Goal: Navigation & Orientation: Find specific page/section

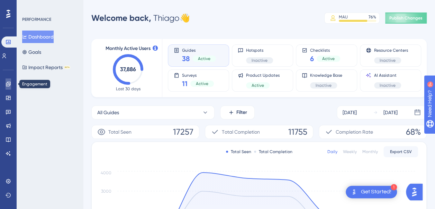
click at [8, 85] on icon at bounding box center [9, 84] width 6 height 6
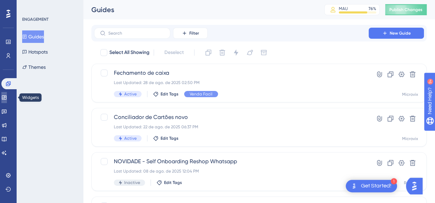
click at [7, 100] on link at bounding box center [4, 97] width 6 height 11
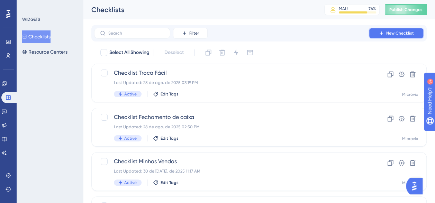
click at [380, 33] on icon at bounding box center [381, 33] width 3 height 3
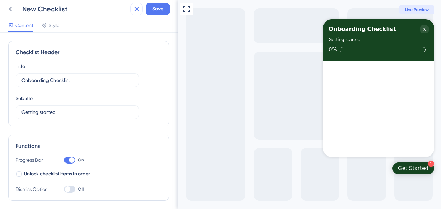
click at [134, 9] on icon at bounding box center [136, 9] width 8 height 8
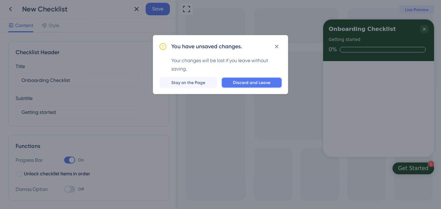
click at [240, 83] on span "Discard and Leave" at bounding box center [251, 83] width 37 height 6
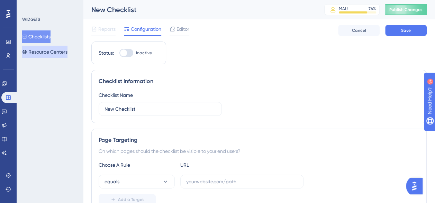
click at [40, 55] on button "Resource Centers" at bounding box center [44, 52] width 45 height 12
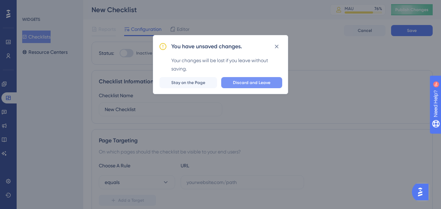
click at [235, 82] on span "Discard and Leave" at bounding box center [251, 83] width 37 height 6
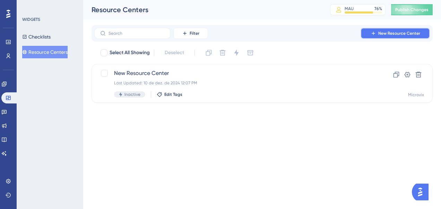
click at [372, 33] on icon at bounding box center [373, 33] width 6 height 6
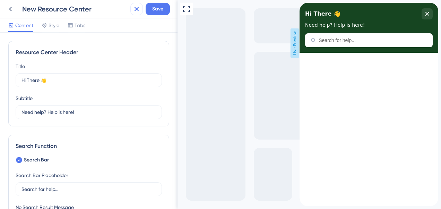
click at [135, 9] on icon at bounding box center [136, 9] width 8 height 8
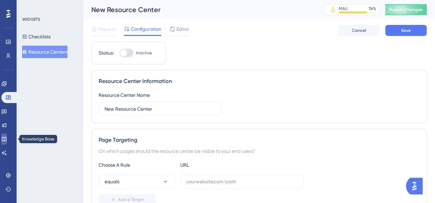
click at [6, 139] on icon at bounding box center [4, 139] width 5 height 5
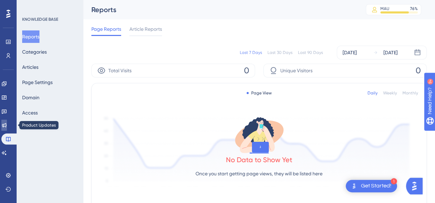
click at [7, 125] on icon at bounding box center [4, 125] width 5 height 5
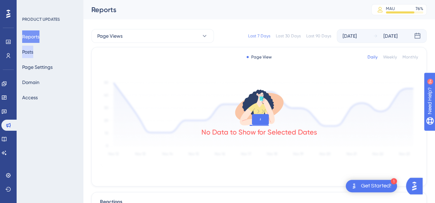
click at [33, 51] on button "Posts" at bounding box center [27, 52] width 11 height 12
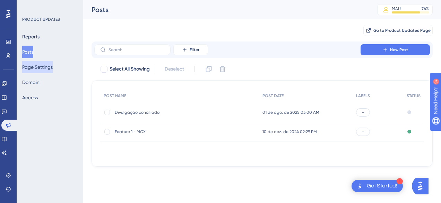
click at [39, 68] on button "Page Settings" at bounding box center [37, 67] width 30 height 12
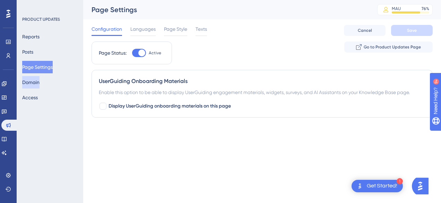
click at [37, 82] on button "Domain" at bounding box center [30, 82] width 17 height 12
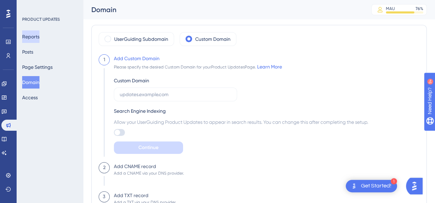
click at [39, 40] on button "Reports" at bounding box center [30, 36] width 17 height 12
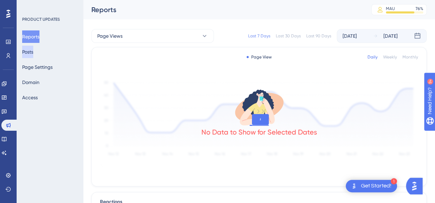
click at [33, 54] on button "Posts" at bounding box center [27, 52] width 11 height 12
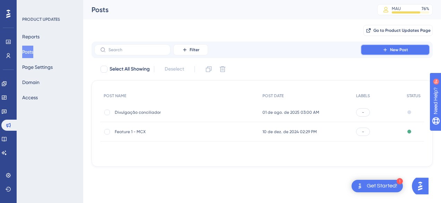
click at [371, 53] on button "New Post" at bounding box center [394, 49] width 69 height 11
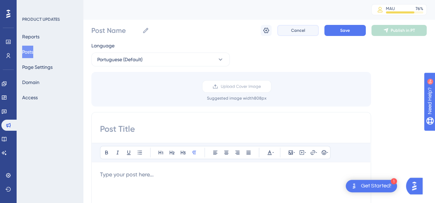
click at [291, 30] on span "Cancel" at bounding box center [298, 31] width 14 height 6
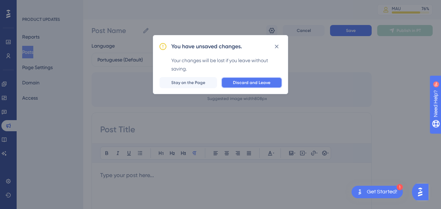
click at [245, 84] on span "Discard and Leave" at bounding box center [251, 83] width 37 height 6
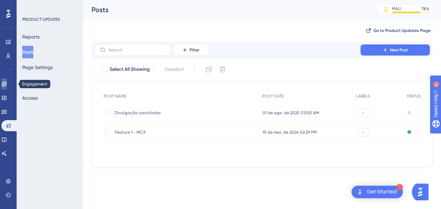
click at [6, 85] on icon at bounding box center [4, 83] width 5 height 5
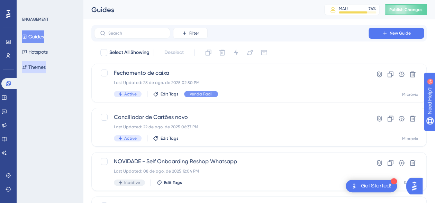
click at [43, 66] on button "Themes" at bounding box center [34, 67] width 24 height 12
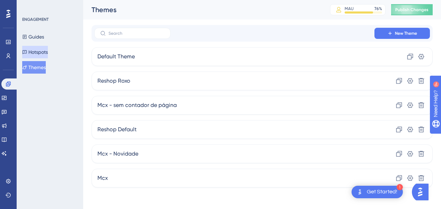
click at [41, 51] on button "Hotspots" at bounding box center [35, 52] width 26 height 12
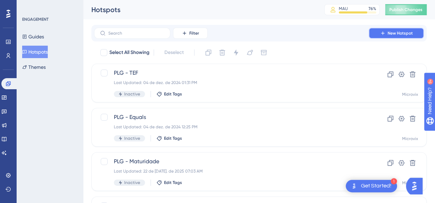
click at [384, 34] on icon at bounding box center [383, 33] width 6 height 6
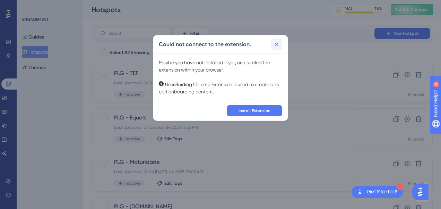
click at [276, 44] on icon at bounding box center [276, 44] width 7 height 7
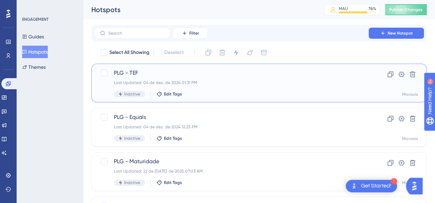
click at [256, 73] on span "PLG - TEF" at bounding box center [231, 73] width 235 height 8
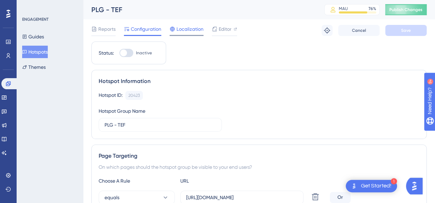
click at [177, 32] on span "Localization" at bounding box center [190, 29] width 27 height 8
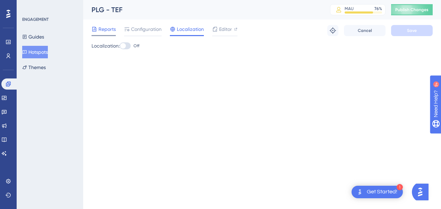
click at [106, 28] on span "Reports" at bounding box center [106, 29] width 17 height 8
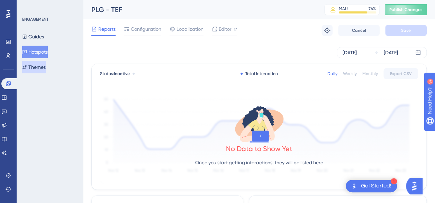
click at [43, 65] on button "Themes" at bounding box center [34, 67] width 24 height 12
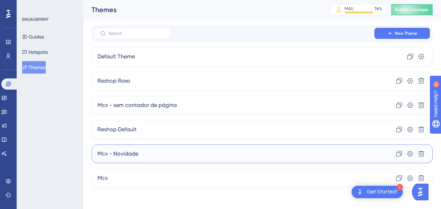
click at [151, 154] on div "Mcx - Novidade Clone Settings Delete" at bounding box center [261, 153] width 341 height 19
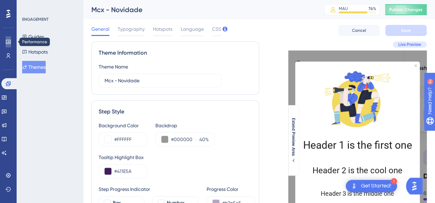
click at [9, 42] on icon at bounding box center [8, 42] width 5 height 4
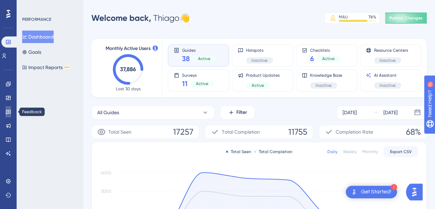
click at [8, 113] on icon at bounding box center [8, 112] width 5 height 5
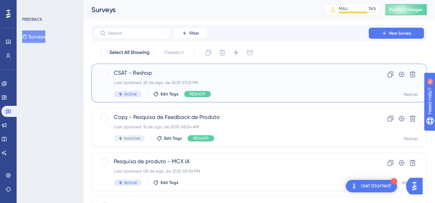
click at [199, 75] on span "CSAT - Reshop" at bounding box center [231, 73] width 235 height 8
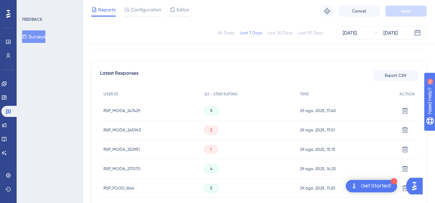
scroll to position [183, 0]
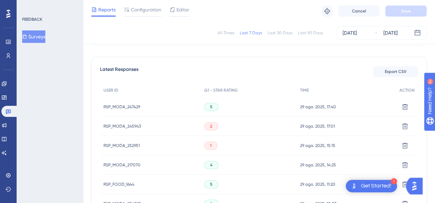
click at [124, 143] on span "RSP_MODA_252951" at bounding box center [122, 146] width 36 height 6
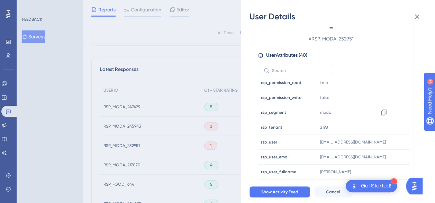
scroll to position [489, 0]
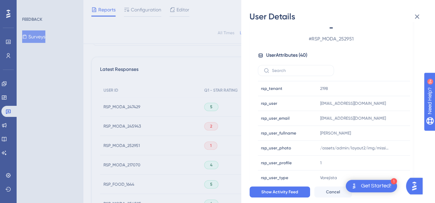
click at [123, 121] on div "User Details - # RSP_MODA_252951 User Attributes ( 40 ) Email Email - Signup Si…" at bounding box center [217, 101] width 435 height 203
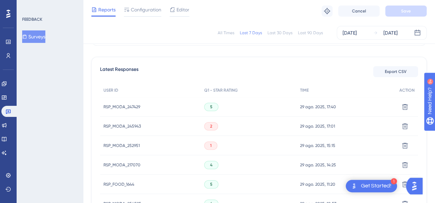
click at [124, 127] on span "RSP_MODA_245943" at bounding box center [122, 127] width 37 height 6
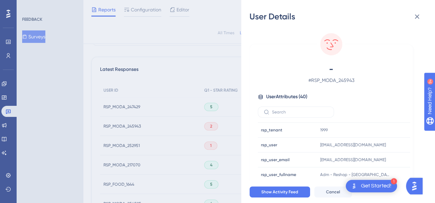
click at [114, 108] on div "User Details - # RSP_MODA_245943 User Attributes ( 40 ) Email Email - Signup Si…" at bounding box center [217, 101] width 435 height 203
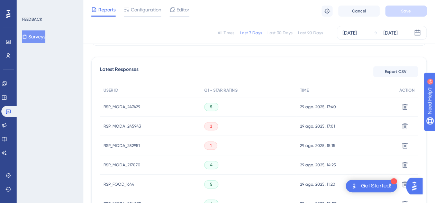
click at [121, 107] on span "RSP_MODA_247429" at bounding box center [122, 107] width 37 height 6
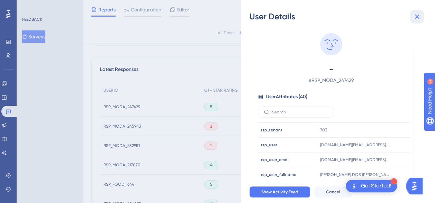
click at [417, 17] on icon at bounding box center [417, 17] width 5 height 5
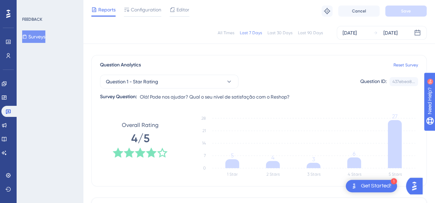
scroll to position [0, 0]
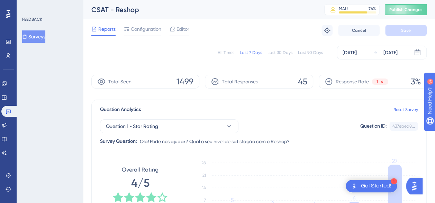
click at [228, 52] on div "All Times" at bounding box center [226, 53] width 17 height 6
